Goal: Task Accomplishment & Management: Use online tool/utility

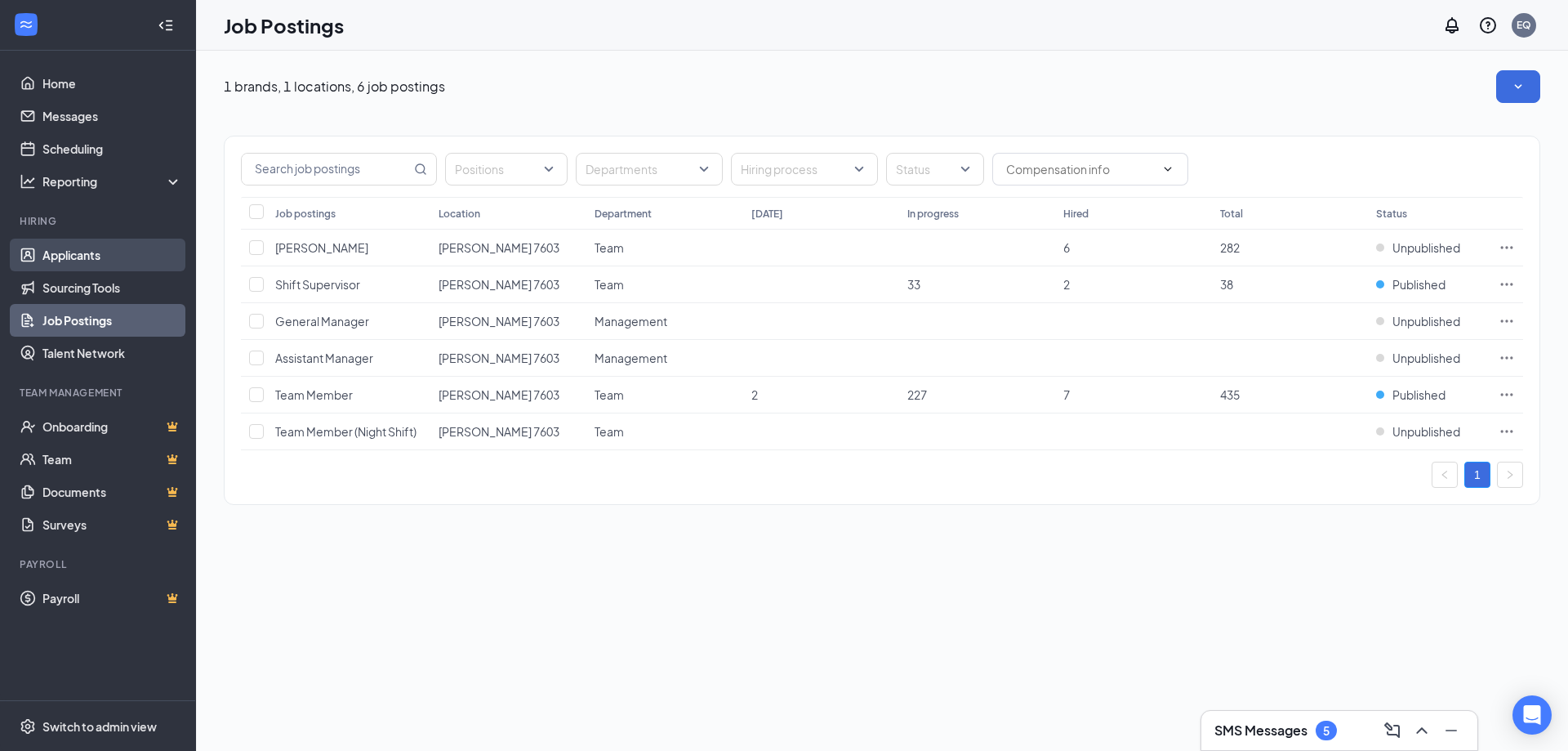
click at [92, 254] on link "Applicants" at bounding box center [112, 255] width 139 height 33
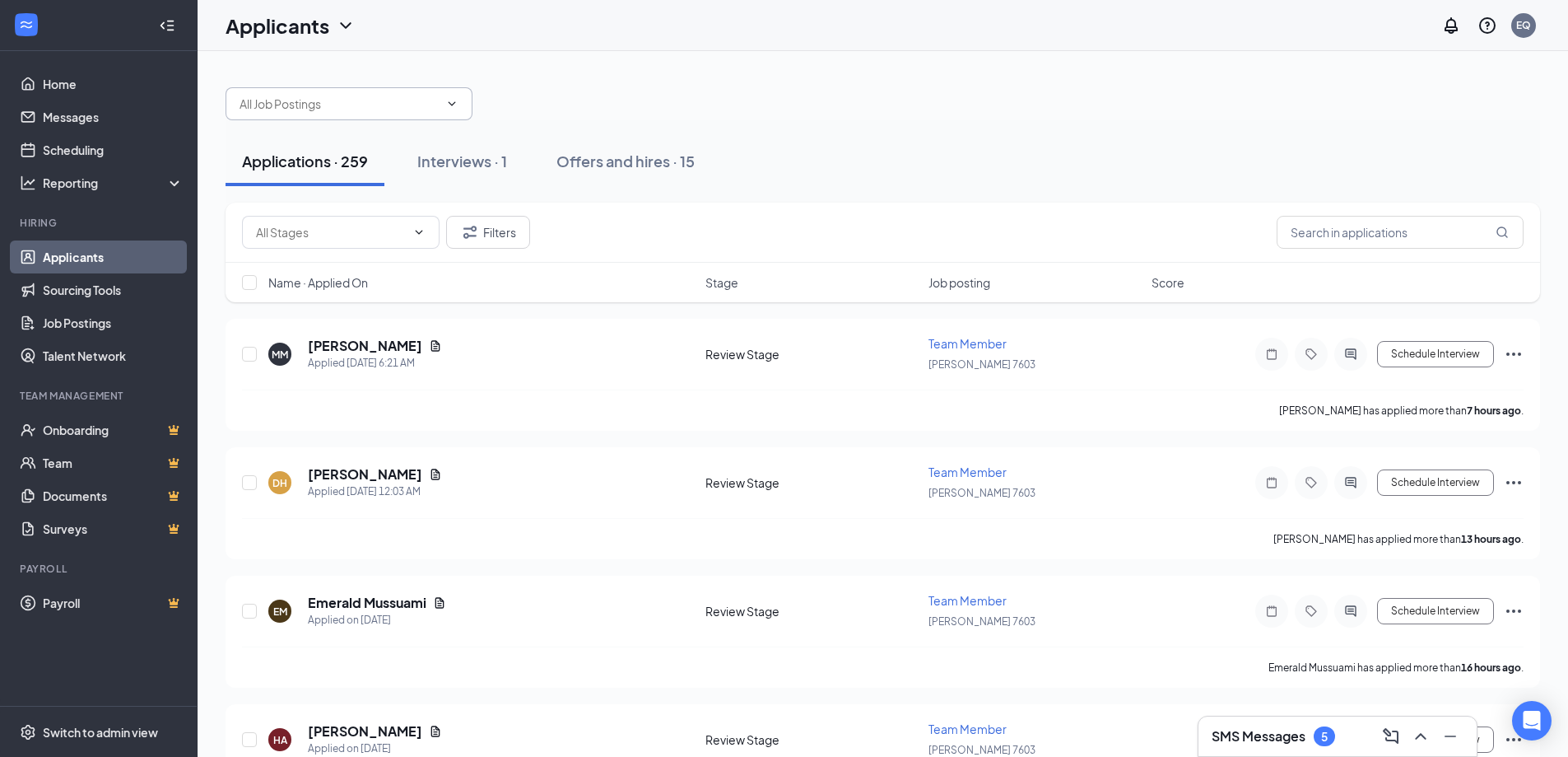
click at [426, 104] on input "text" at bounding box center [339, 103] width 199 height 18
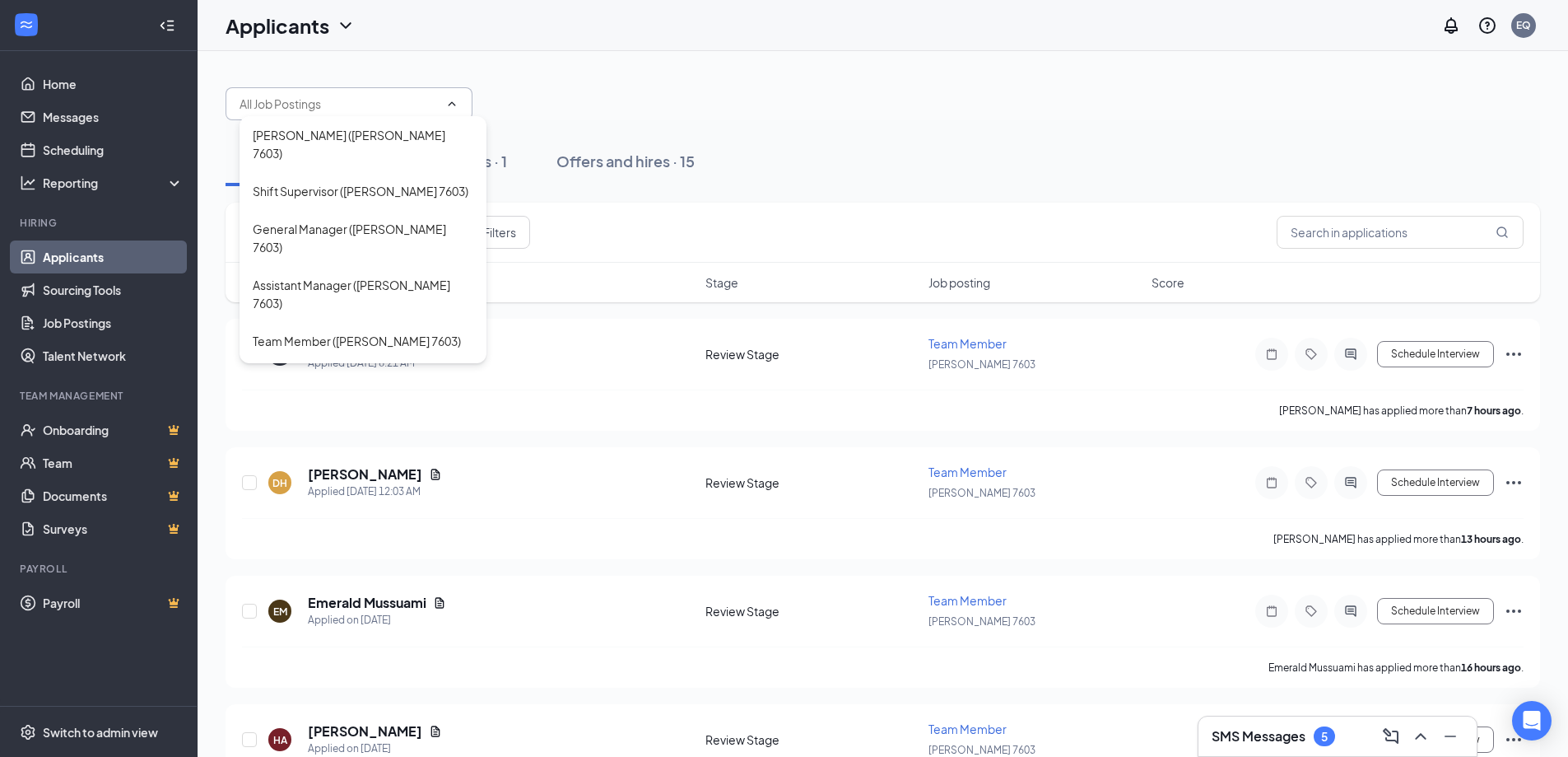
click at [920, 88] on div "[PERSON_NAME] ([PERSON_NAME] 7603) Shift Supervisor ([PERSON_NAME] 7603) Genera…" at bounding box center [883, 96] width 1315 height 50
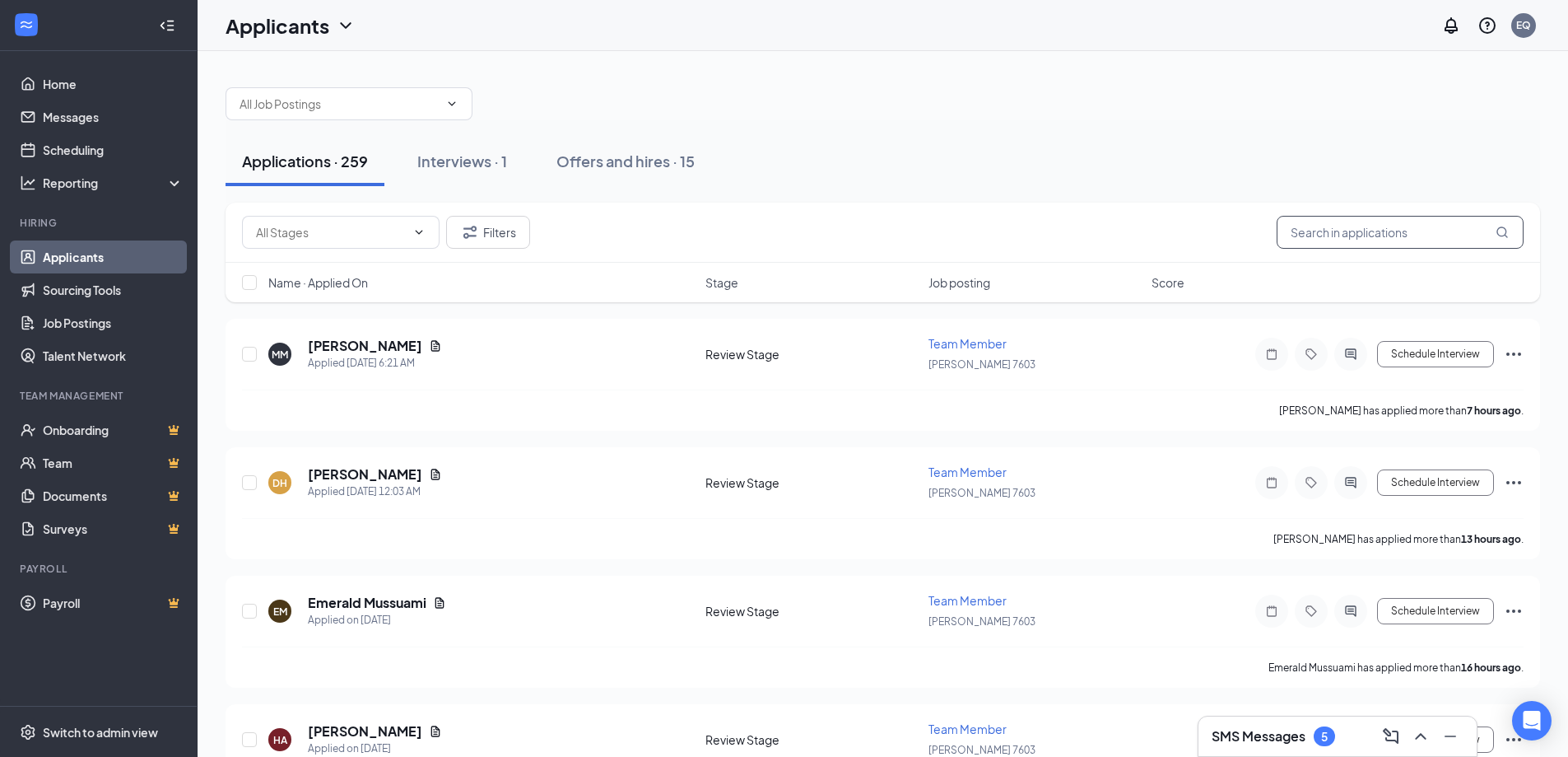
click at [1425, 235] on input "text" at bounding box center [1400, 232] width 247 height 33
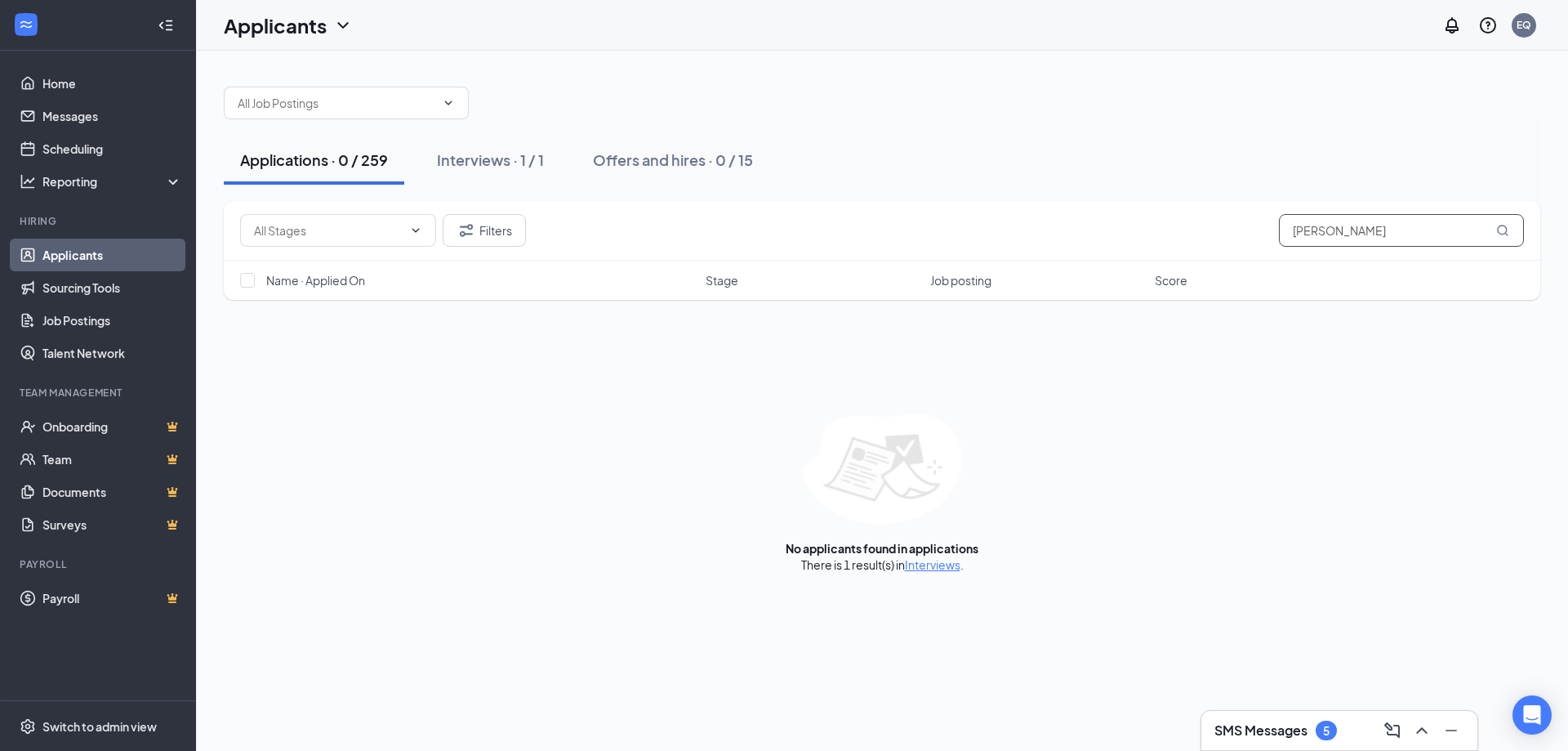
click at [1363, 229] on input "[PERSON_NAME]" at bounding box center [1401, 231] width 245 height 33
type input "[PERSON_NAME]"
click at [1296, 726] on h3 "SMS Messages" at bounding box center [1260, 730] width 93 height 18
